Goal: Check status: Check status

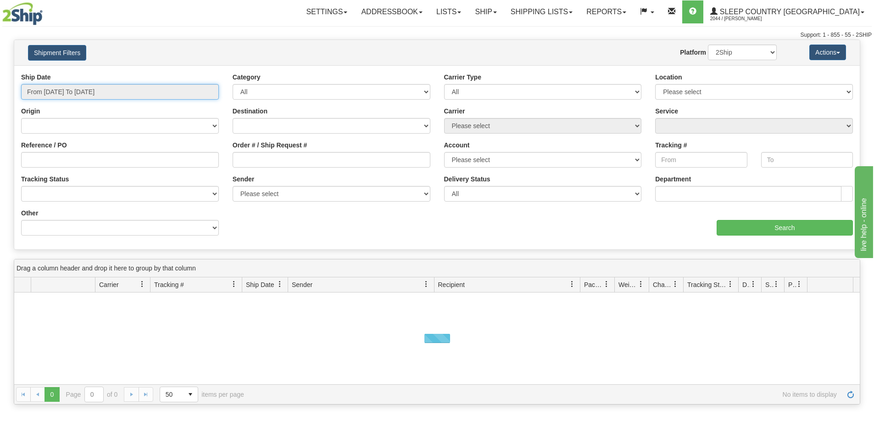
click at [106, 93] on input "From [DATE] To [DATE]" at bounding box center [120, 92] width 198 height 16
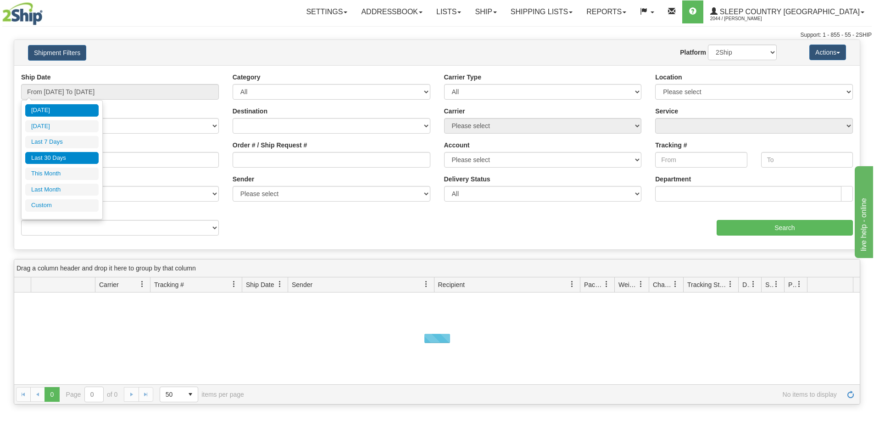
click at [69, 157] on li "Last 30 Days" at bounding box center [61, 158] width 73 height 12
type input "From [DATE] To [DATE]"
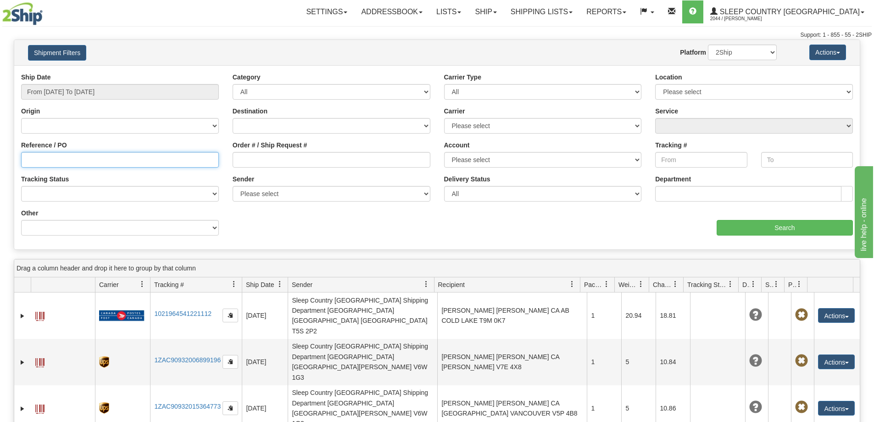
click at [78, 161] on input "Reference / PO" at bounding box center [120, 160] width 198 height 16
paste input "9000I030575"
type input "9000I030575"
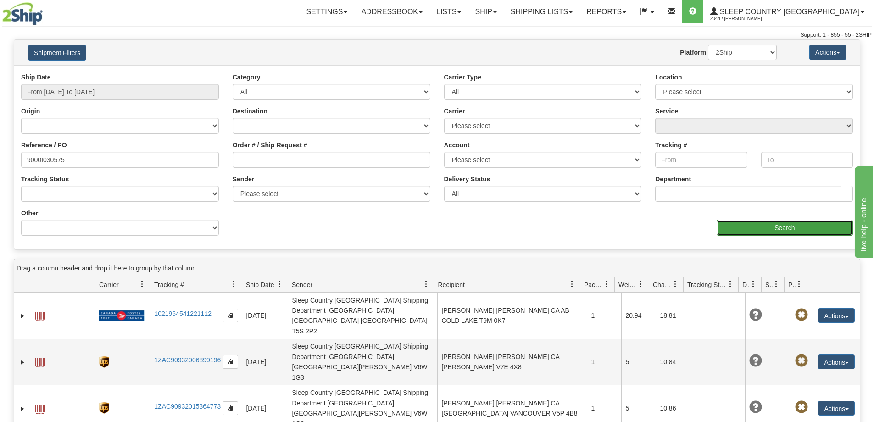
click at [807, 221] on input "Search" at bounding box center [785, 228] width 136 height 16
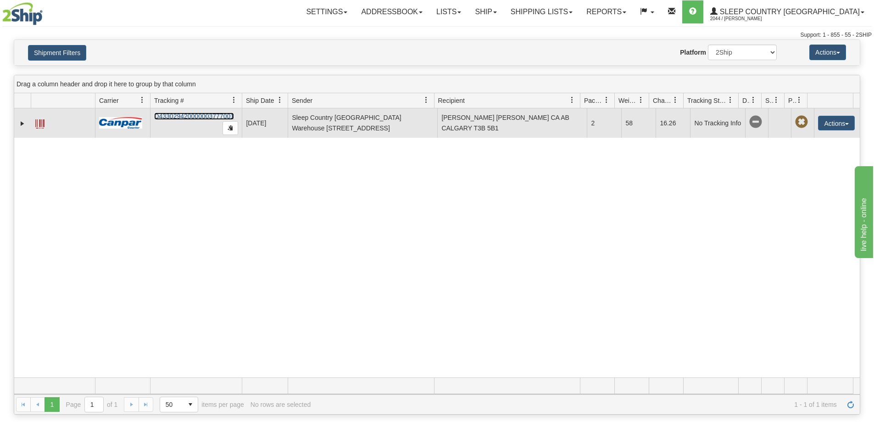
click at [186, 114] on link "D433029420000003777001" at bounding box center [194, 115] width 80 height 7
